Goal: Use online tool/utility: Utilize a website feature to perform a specific function

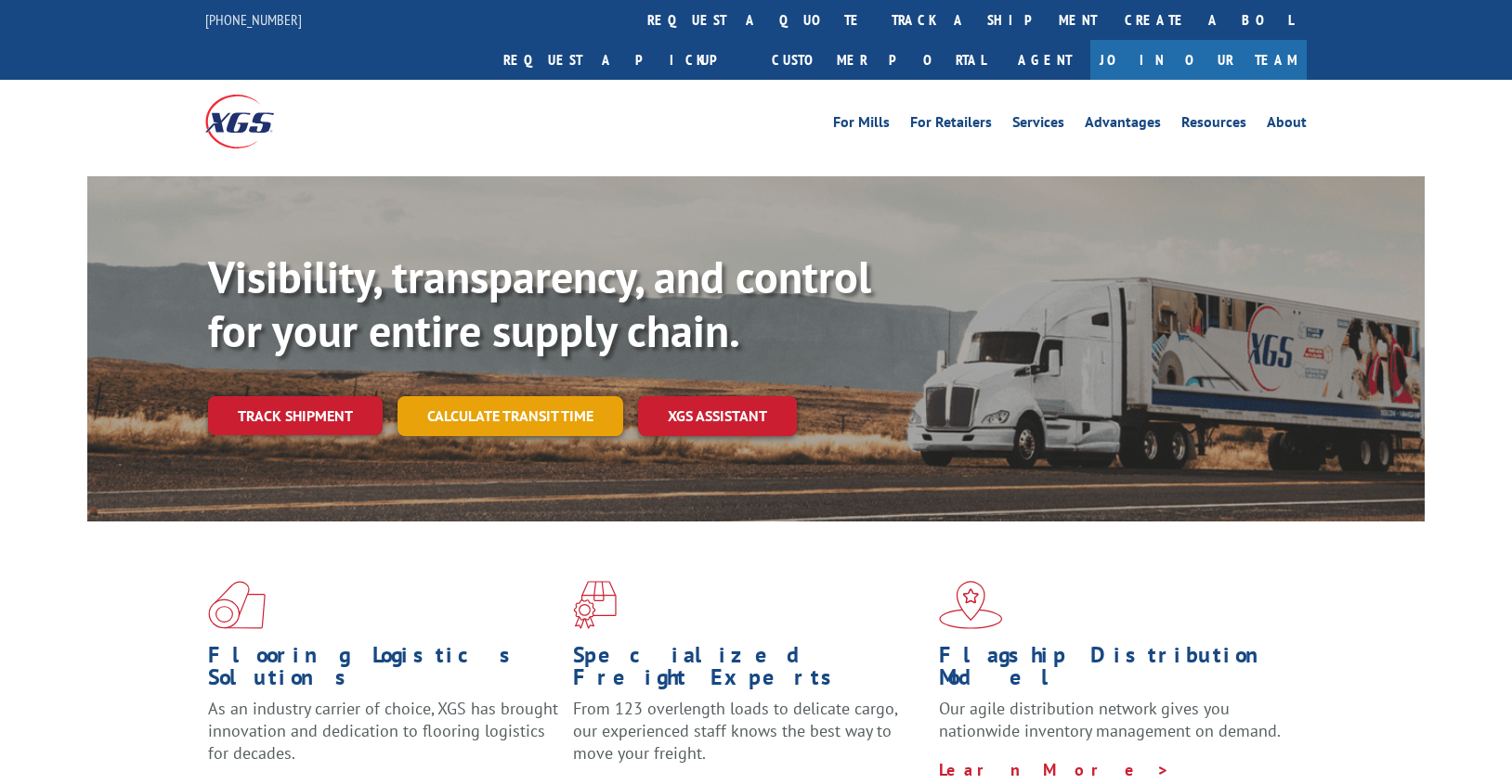
click at [533, 397] on link "Calculate transit time" at bounding box center [511, 417] width 226 height 40
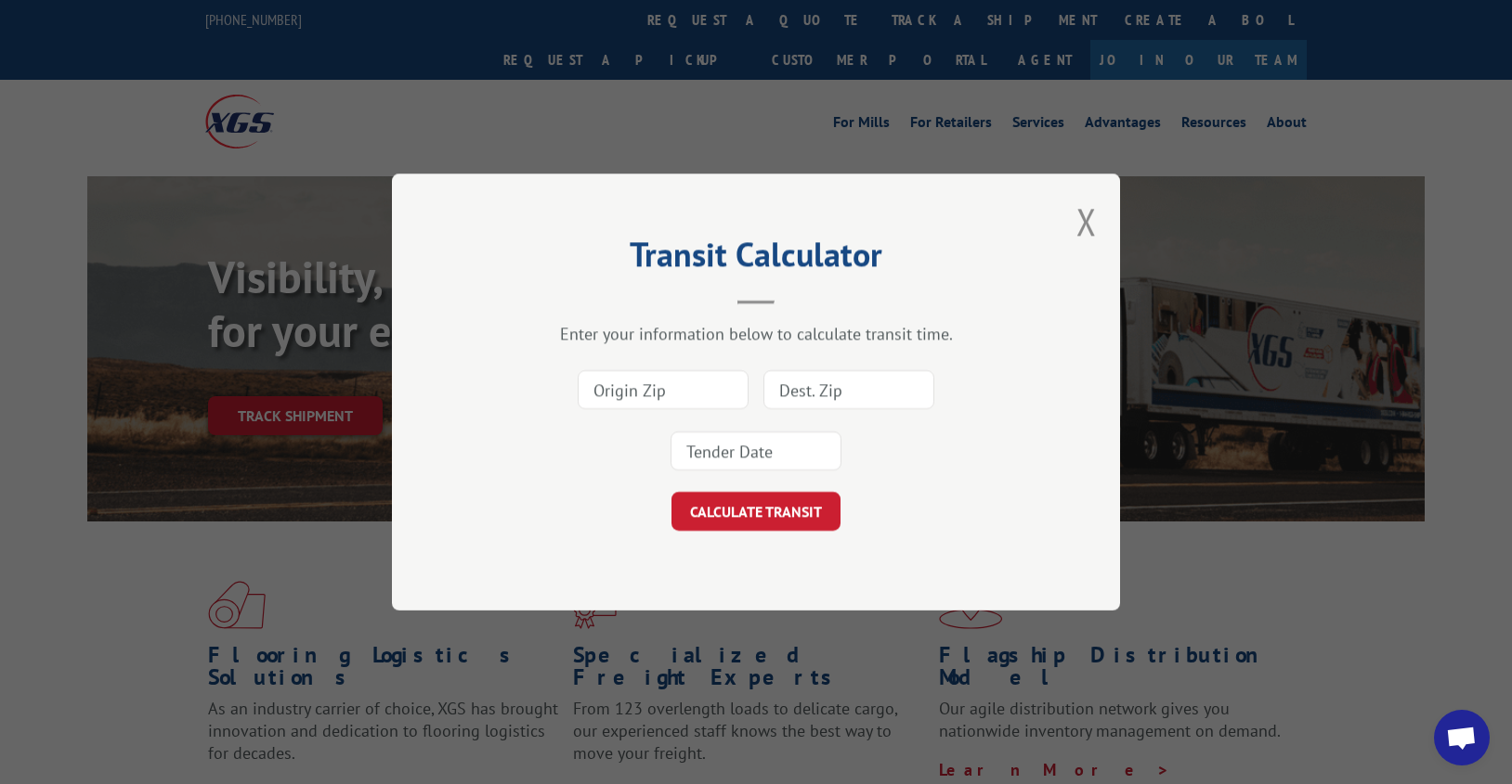
click at [595, 402] on input at bounding box center [663, 389] width 171 height 39
type input "30721"
click at [821, 383] on input at bounding box center [849, 389] width 171 height 39
type input "14150"
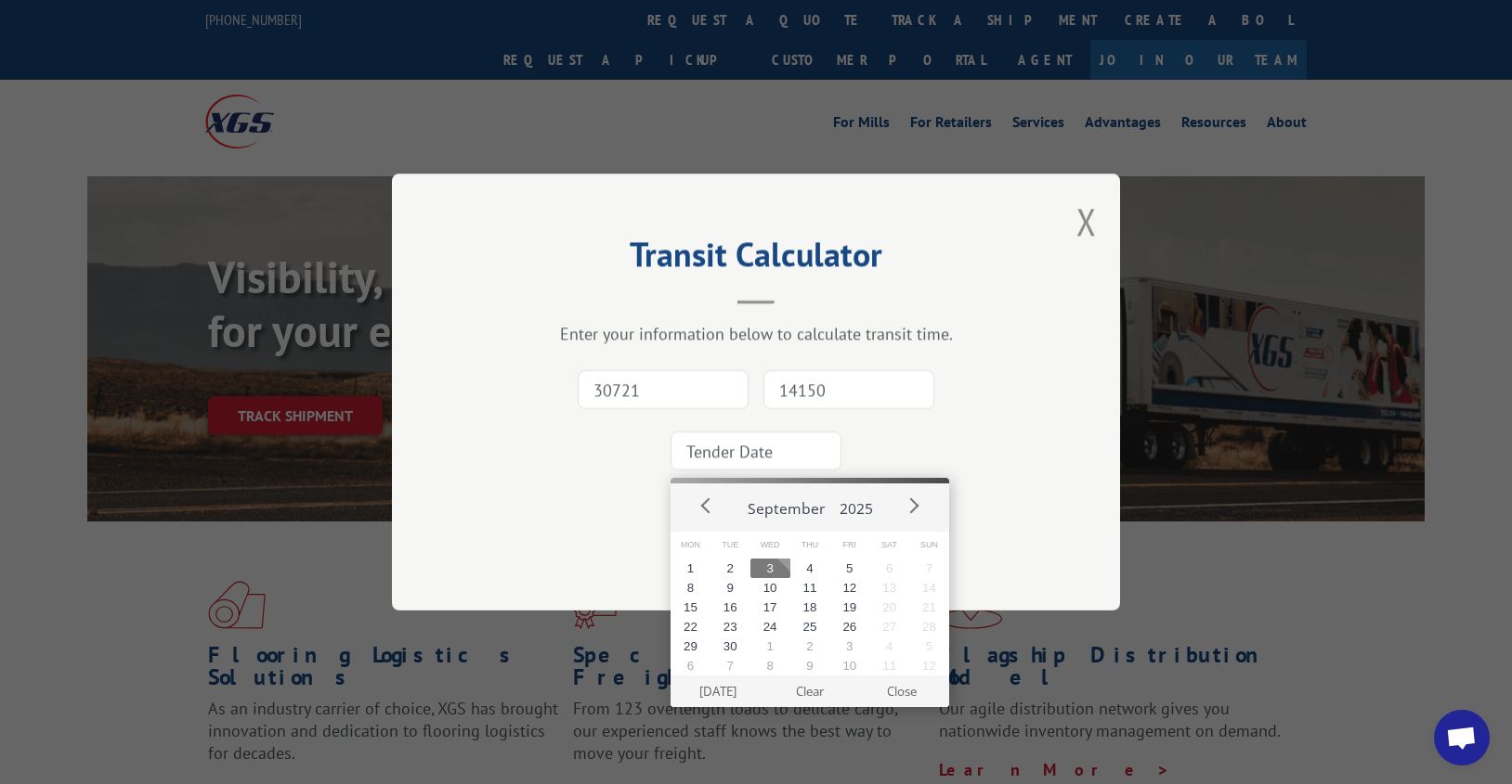
click at [770, 453] on input at bounding box center [756, 451] width 171 height 39
click at [777, 570] on button "3" at bounding box center [770, 569] width 40 height 20
type input "[DATE]"
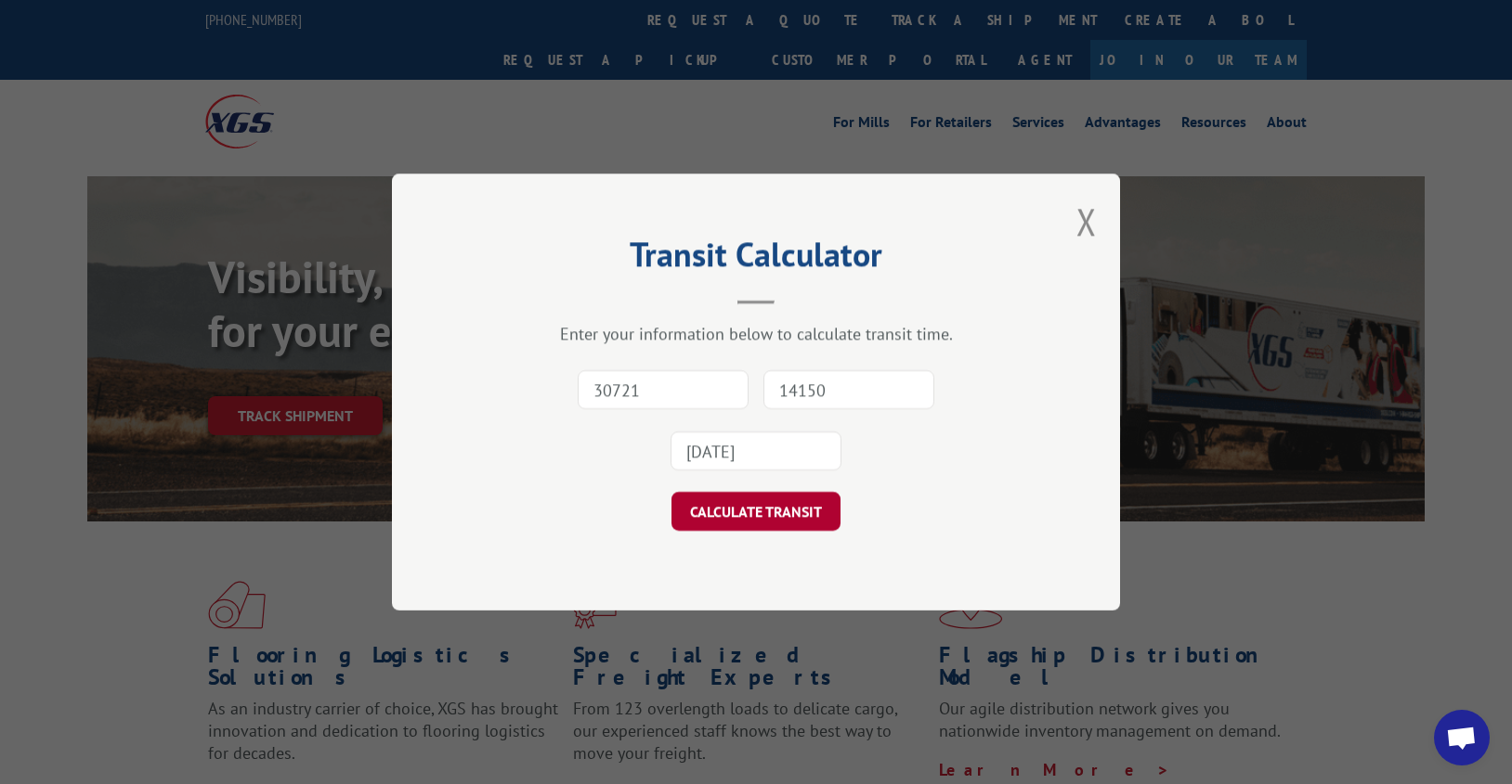
click at [758, 502] on button "CALCULATE TRANSIT" at bounding box center [756, 511] width 169 height 39
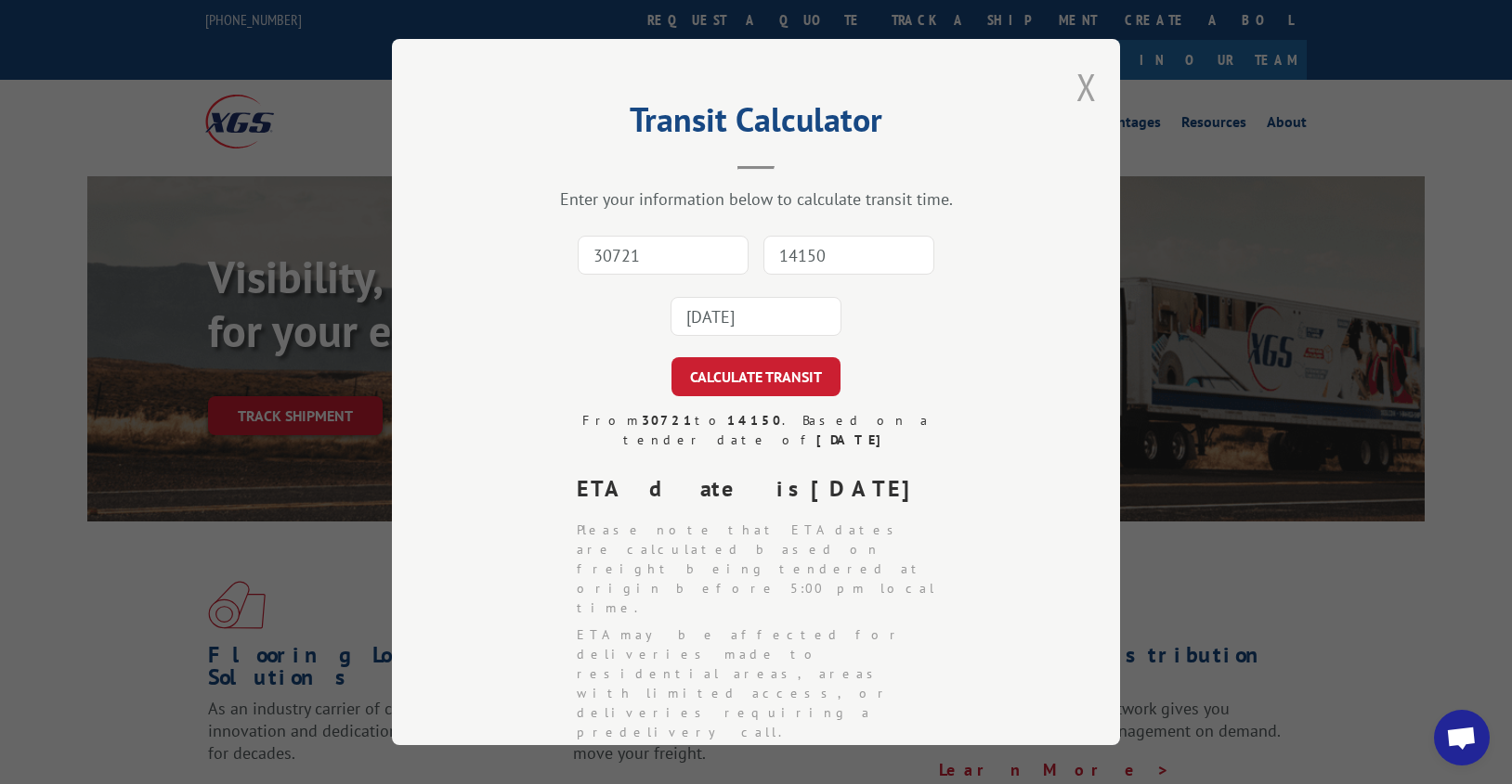
click at [1078, 93] on button "Close modal" at bounding box center [1087, 87] width 21 height 49
